Goal: Task Accomplishment & Management: Manage account settings

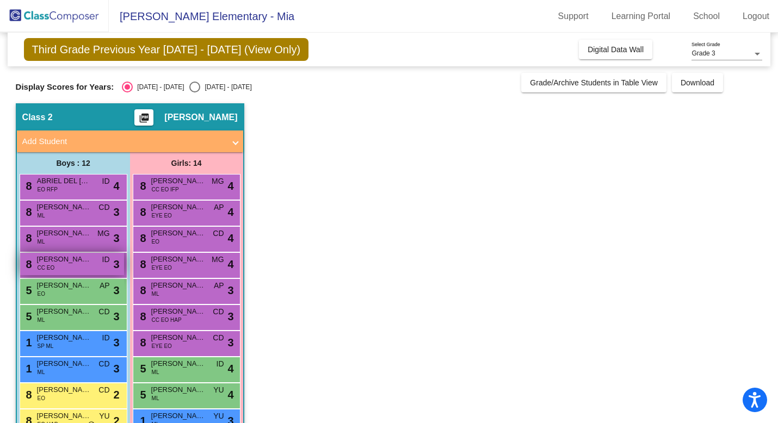
scroll to position [95, 0]
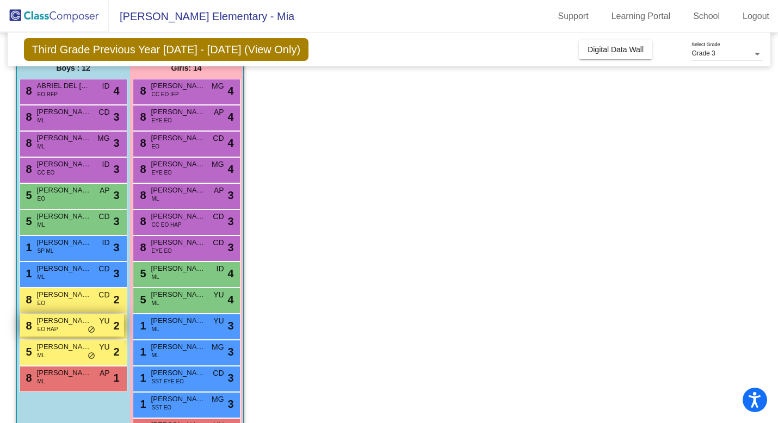
click at [41, 325] on span "EO HAP" at bounding box center [48, 329] width 21 height 8
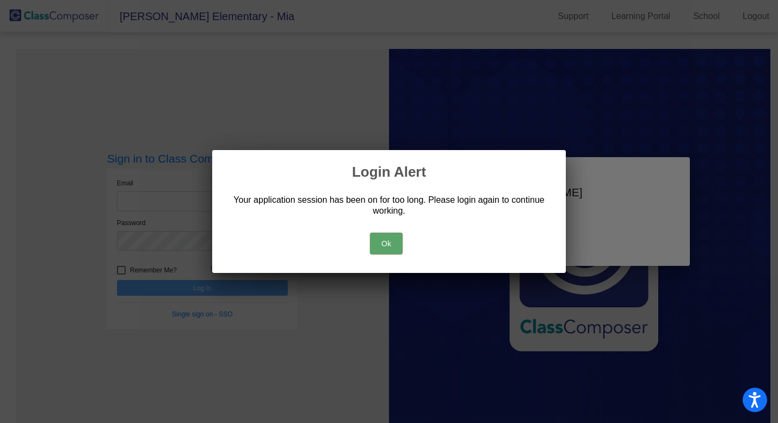
click at [374, 238] on button "Ok" at bounding box center [386, 244] width 33 height 22
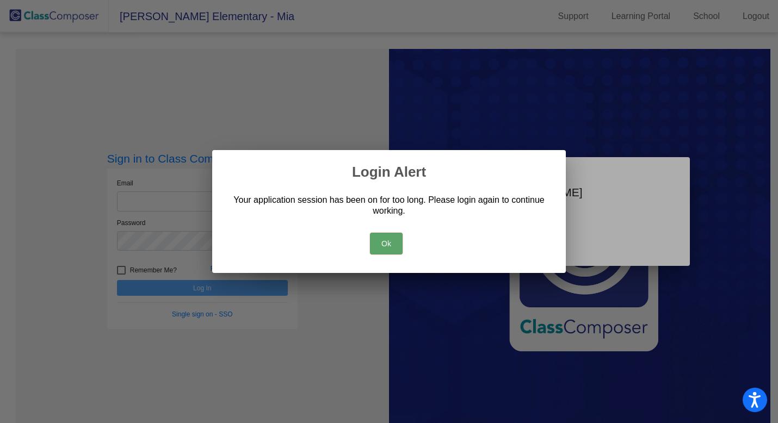
click at [388, 242] on button "Ok" at bounding box center [386, 244] width 33 height 22
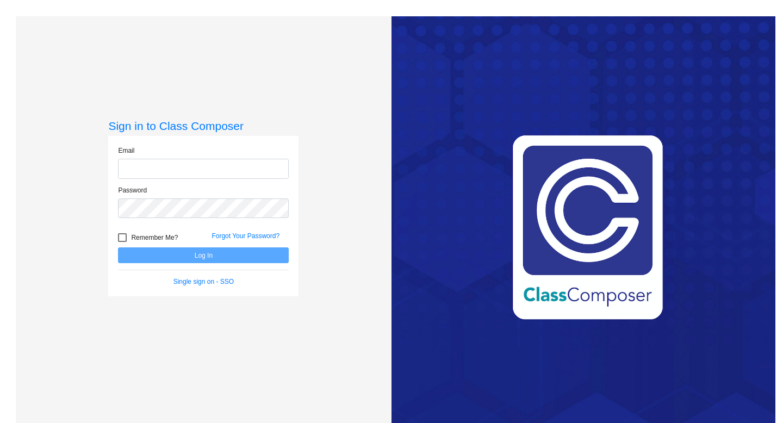
click at [200, 157] on div "Email" at bounding box center [203, 162] width 171 height 33
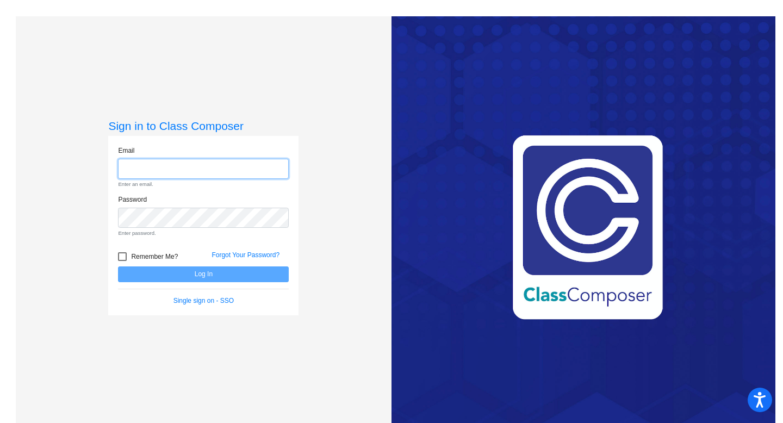
click at [199, 164] on input "email" at bounding box center [203, 169] width 171 height 20
type input "[EMAIL_ADDRESS][PERSON_NAME][DOMAIN_NAME]"
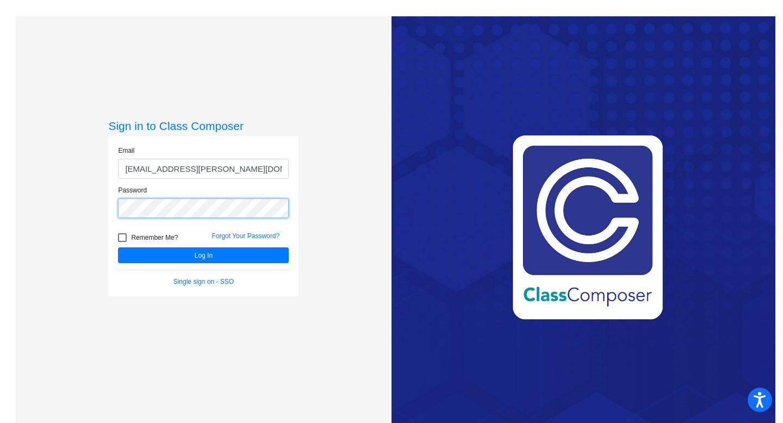
click at [118, 247] on button "Log In" at bounding box center [203, 255] width 171 height 16
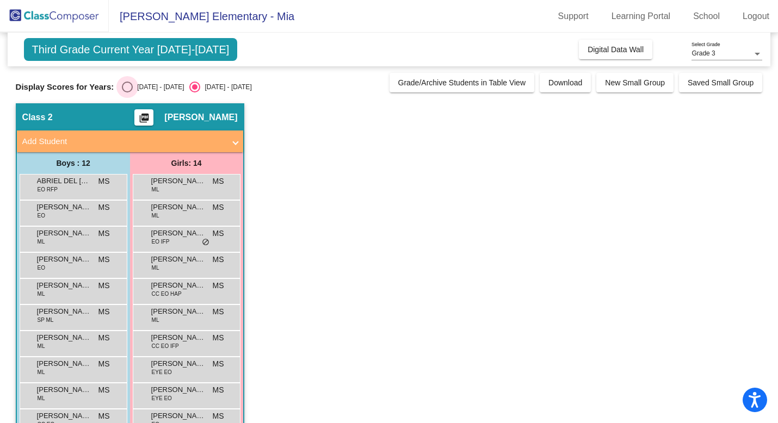
click at [127, 84] on div "Select an option" at bounding box center [127, 87] width 11 height 11
click at [127, 92] on input "[DATE] - [DATE]" at bounding box center [127, 92] width 1 height 1
radio input "true"
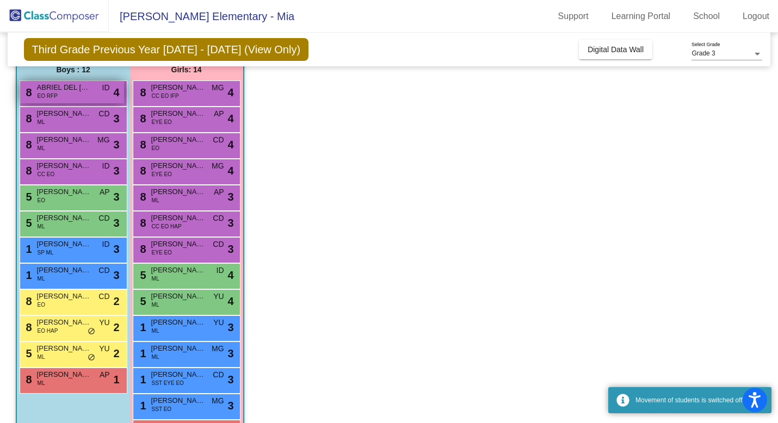
scroll to position [116, 0]
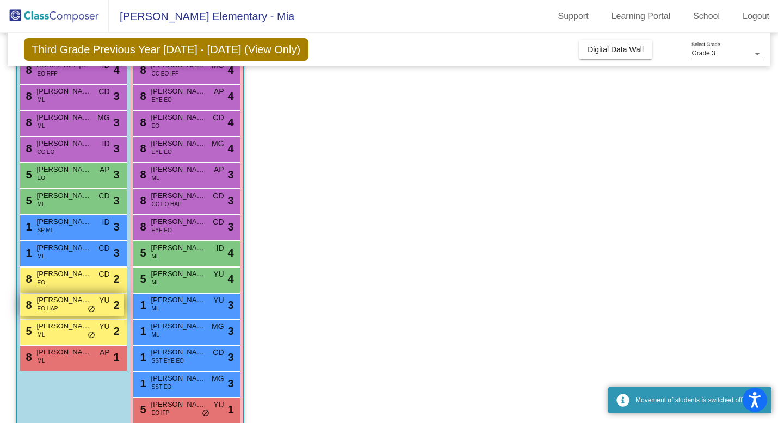
click at [57, 313] on div "8 [PERSON_NAME] Korean-[PERSON_NAME] [PERSON_NAME] lock do_not_disturb_alt 2" at bounding box center [72, 305] width 104 height 22
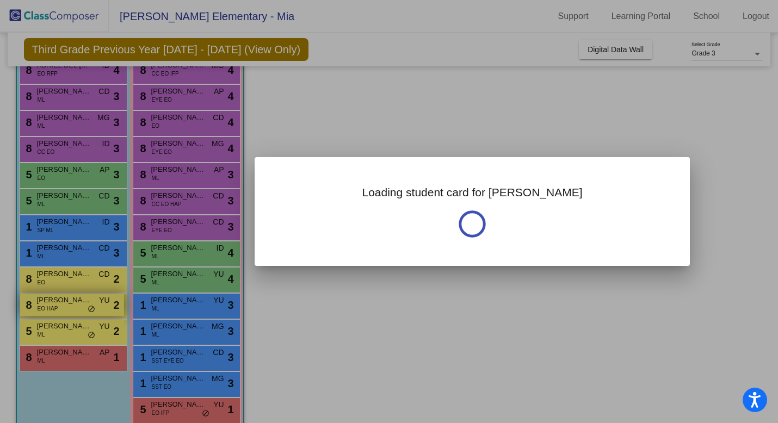
click at [57, 313] on div at bounding box center [389, 211] width 778 height 423
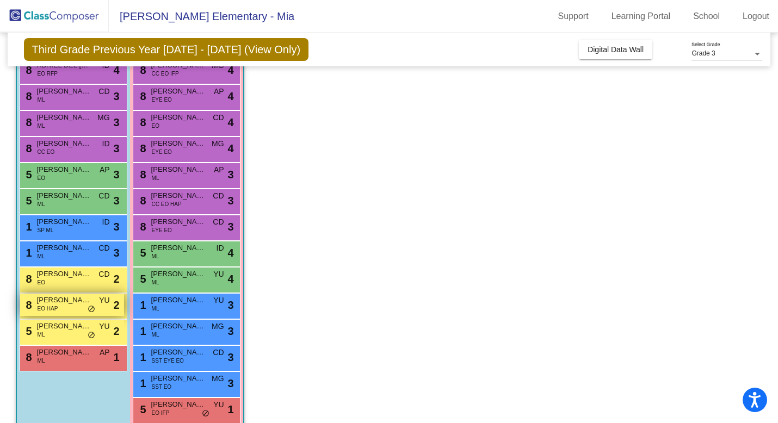
click at [53, 309] on span "EO HAP" at bounding box center [48, 309] width 21 height 8
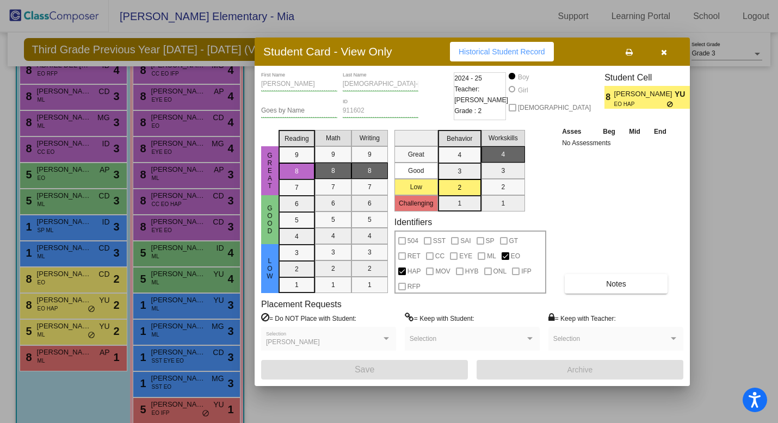
scroll to position [0, 0]
click at [632, 285] on button "Notes" at bounding box center [616, 284] width 103 height 20
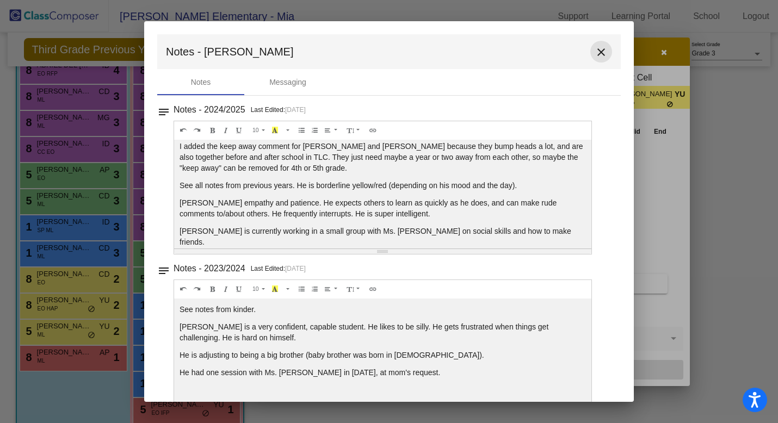
click at [596, 48] on mat-icon "close" at bounding box center [601, 52] width 13 height 13
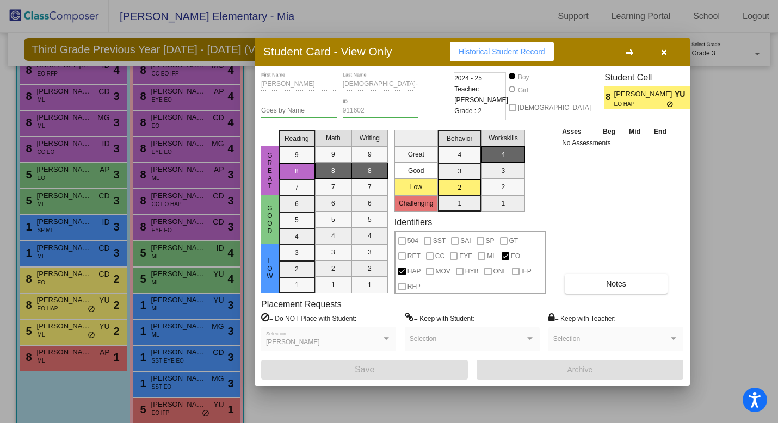
click at [663, 48] on icon "button" at bounding box center [664, 52] width 6 height 8
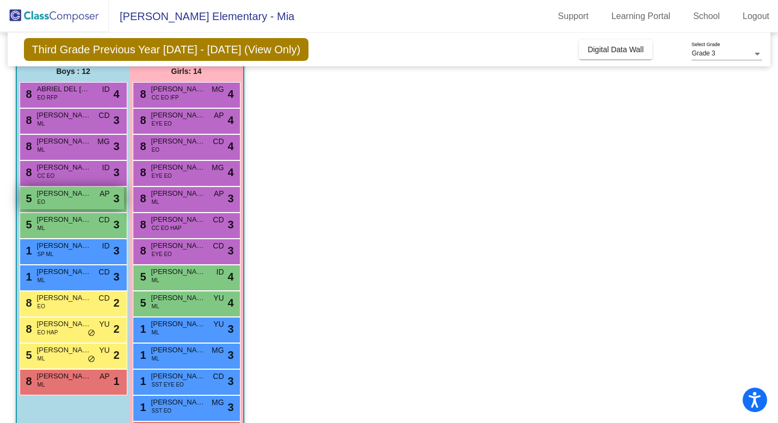
scroll to position [93, 0]
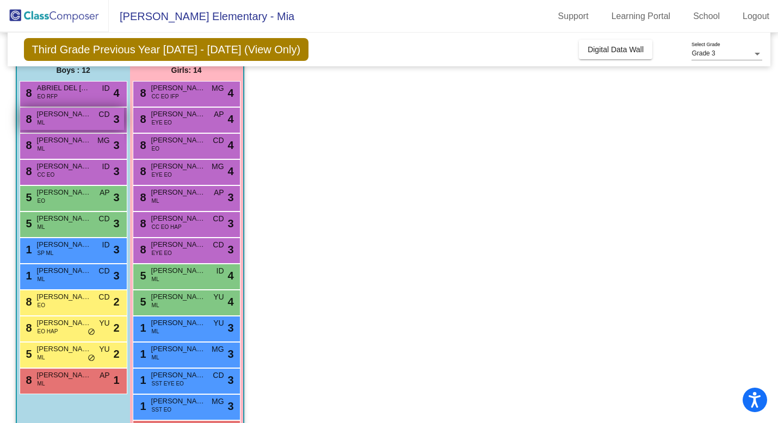
click at [64, 126] on div "8 [PERSON_NAME] ML CD lock do_not_disturb_alt 3" at bounding box center [72, 119] width 104 height 22
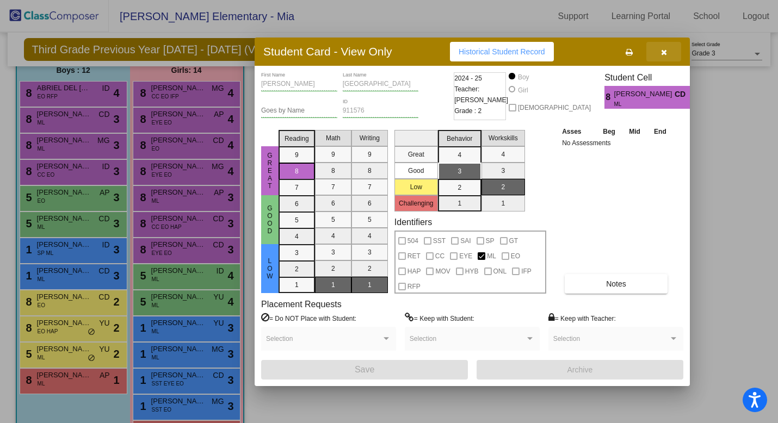
click at [664, 55] on icon "button" at bounding box center [664, 52] width 6 height 8
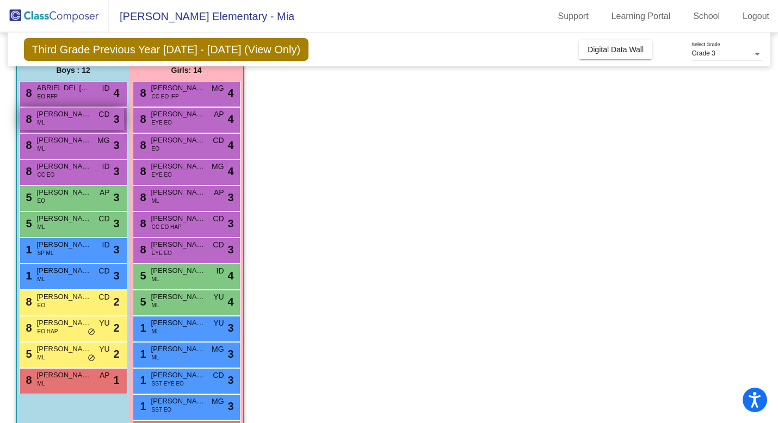
click at [75, 119] on span "[PERSON_NAME]" at bounding box center [64, 114] width 54 height 11
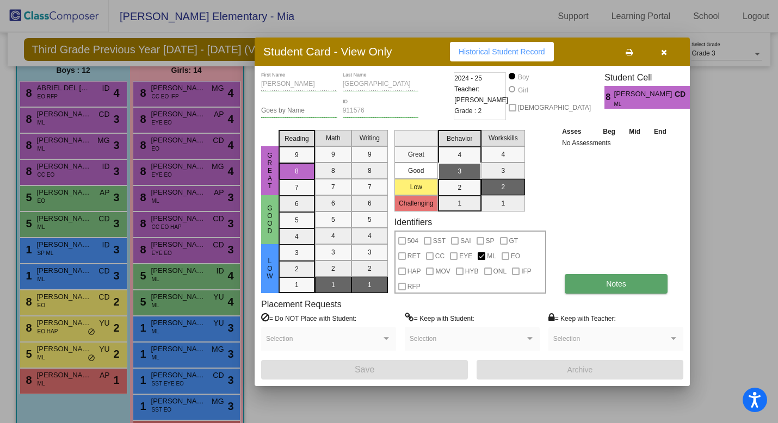
click at [616, 280] on span "Notes" at bounding box center [616, 284] width 20 height 9
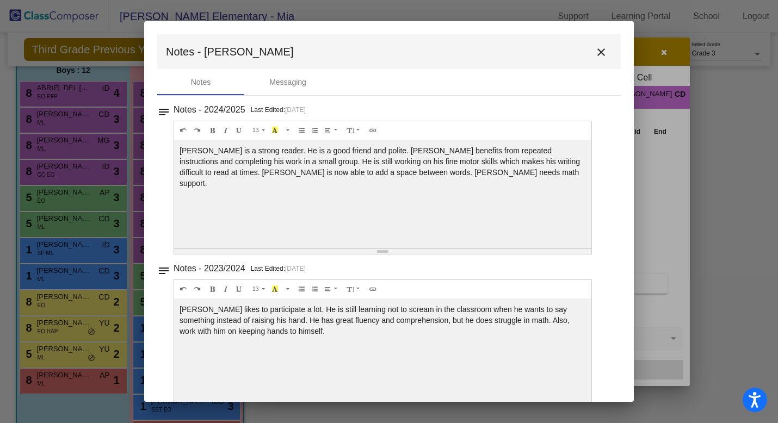
click at [596, 60] on button "close" at bounding box center [601, 52] width 22 height 22
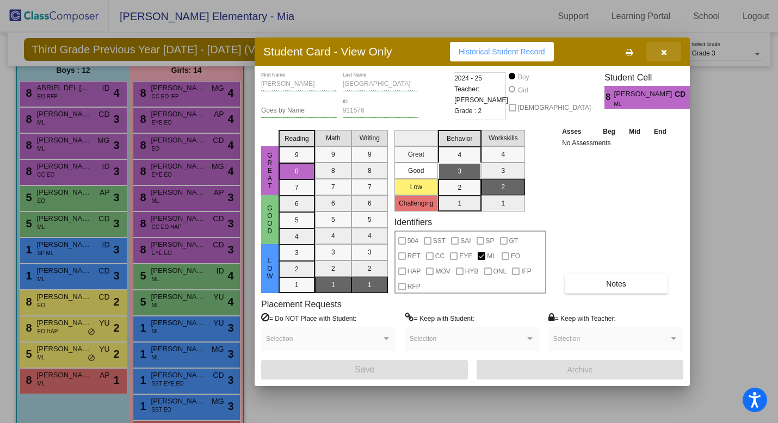
click at [664, 52] on icon "button" at bounding box center [664, 52] width 6 height 8
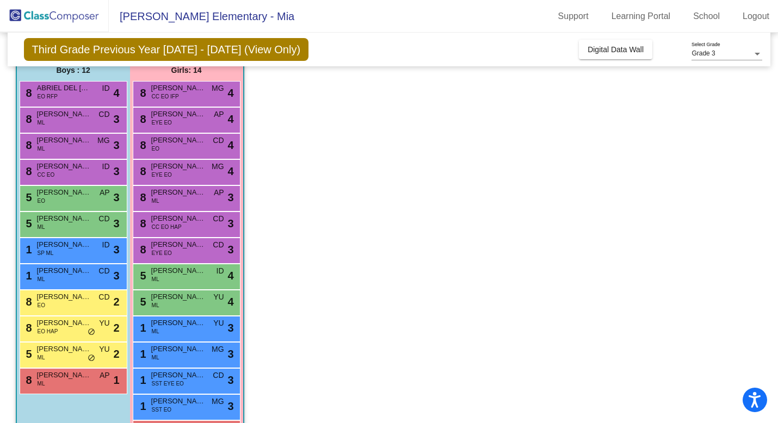
scroll to position [134, 0]
